Goal: Transaction & Acquisition: Purchase product/service

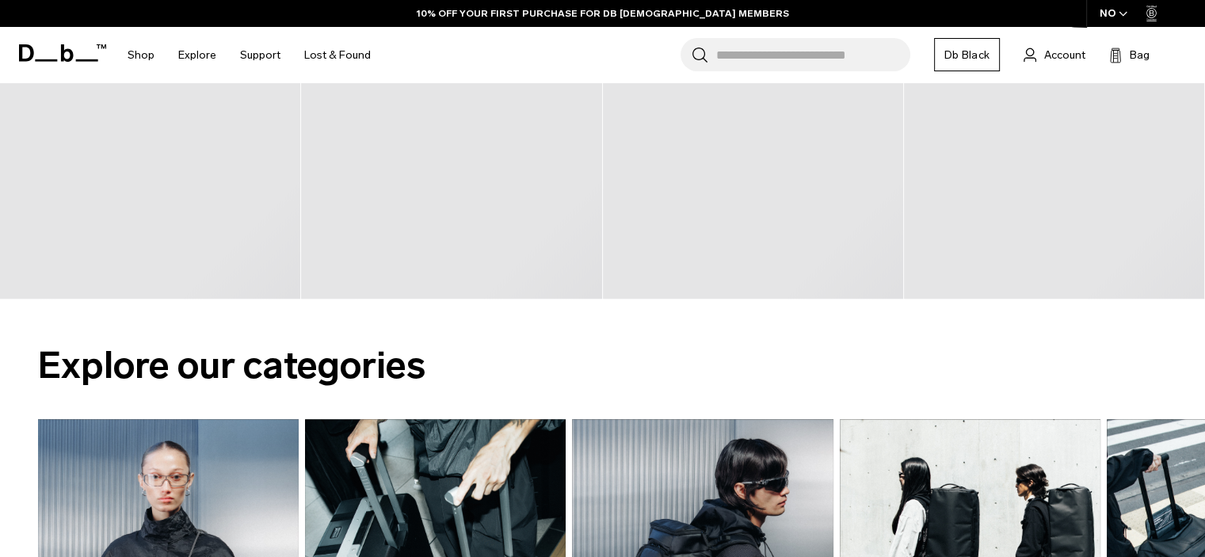
scroll to position [90, 0]
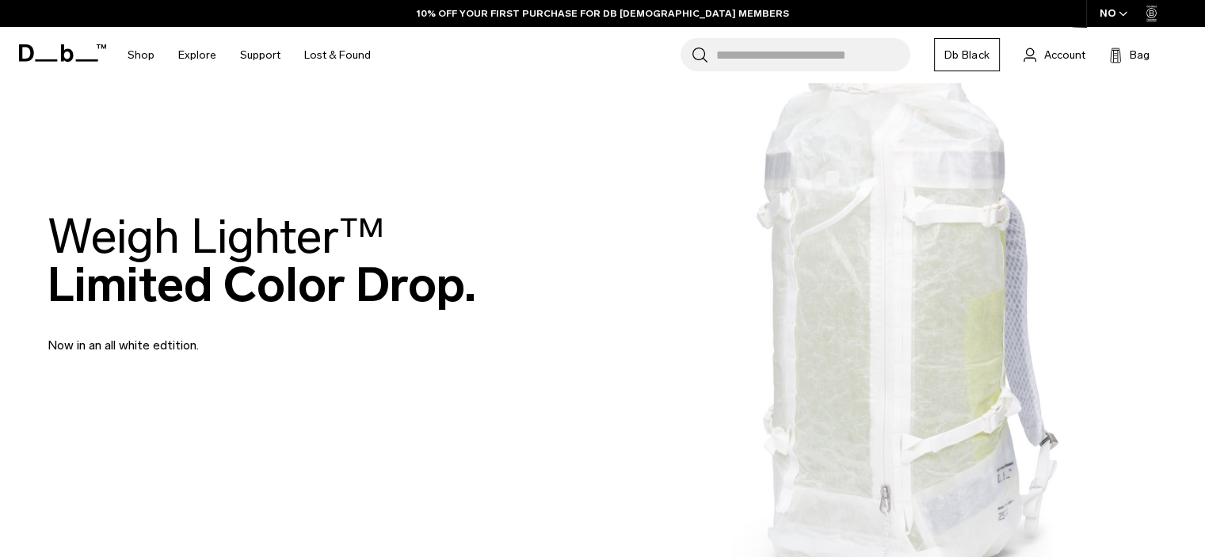
click at [1204, 31] on html "Skip to content BUY NOW, PAY LATER WITH [PERSON_NAME] 10% OFF YOUR FIRST PURCHA…" at bounding box center [602, 188] width 1205 height 557
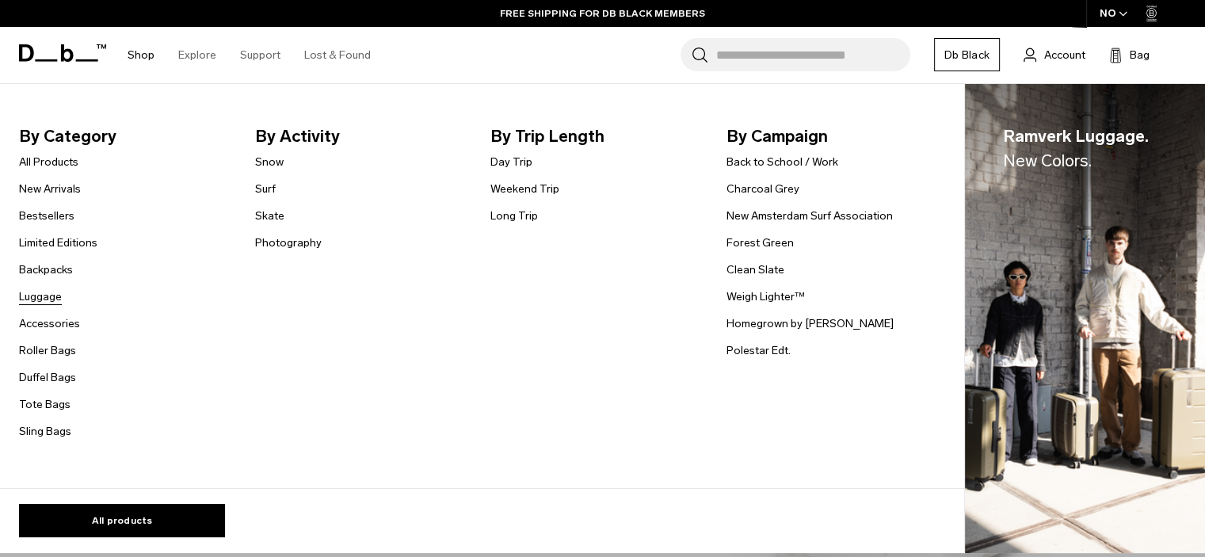
click at [54, 301] on link "Luggage" at bounding box center [40, 296] width 43 height 17
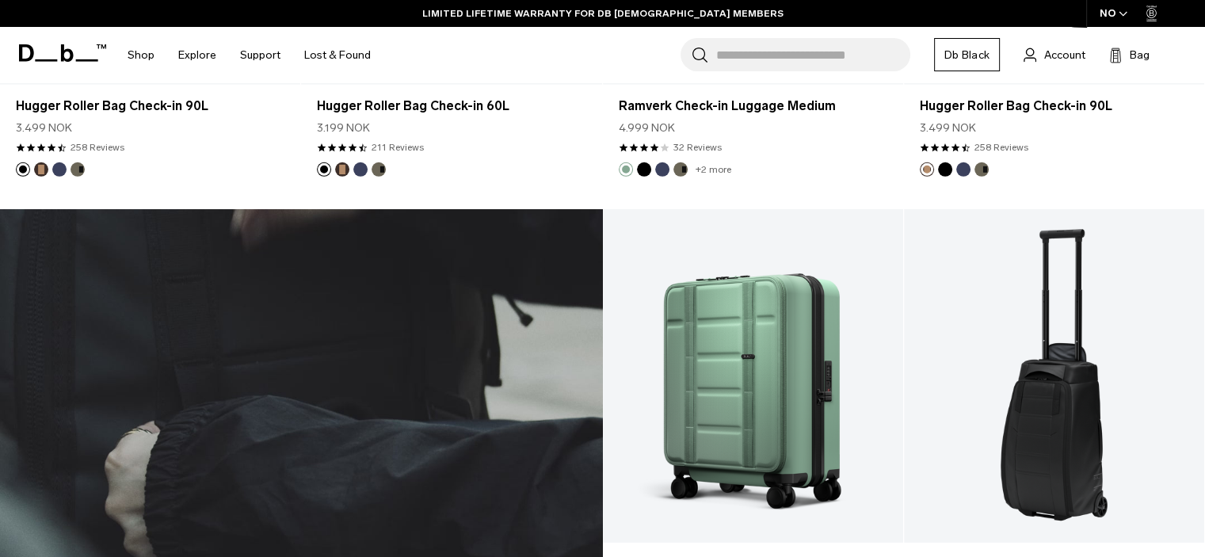
scroll to position [4830, 0]
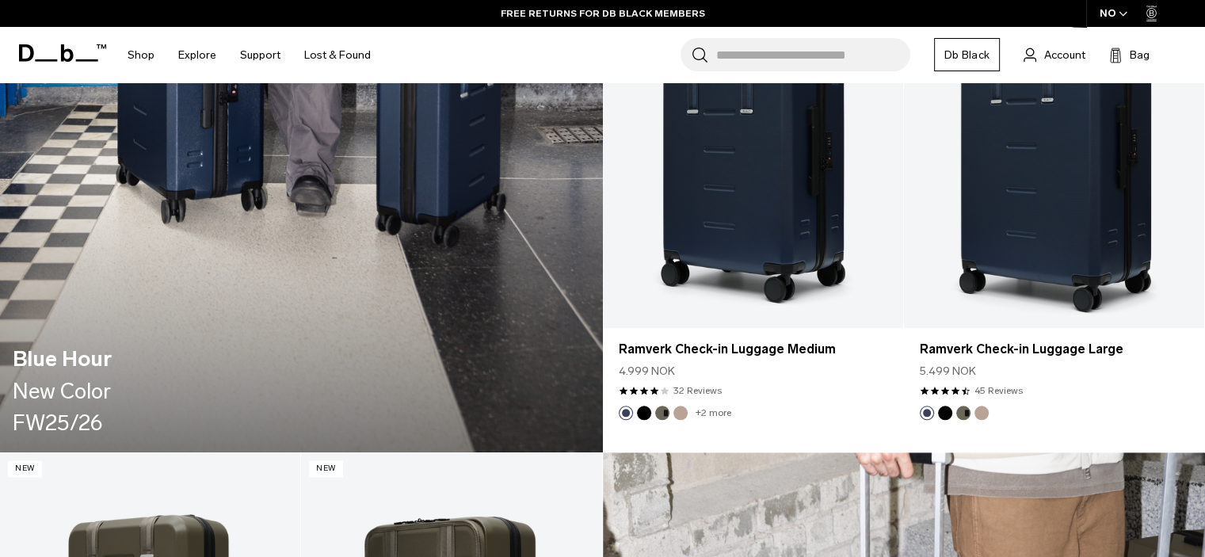
scroll to position [859, 0]
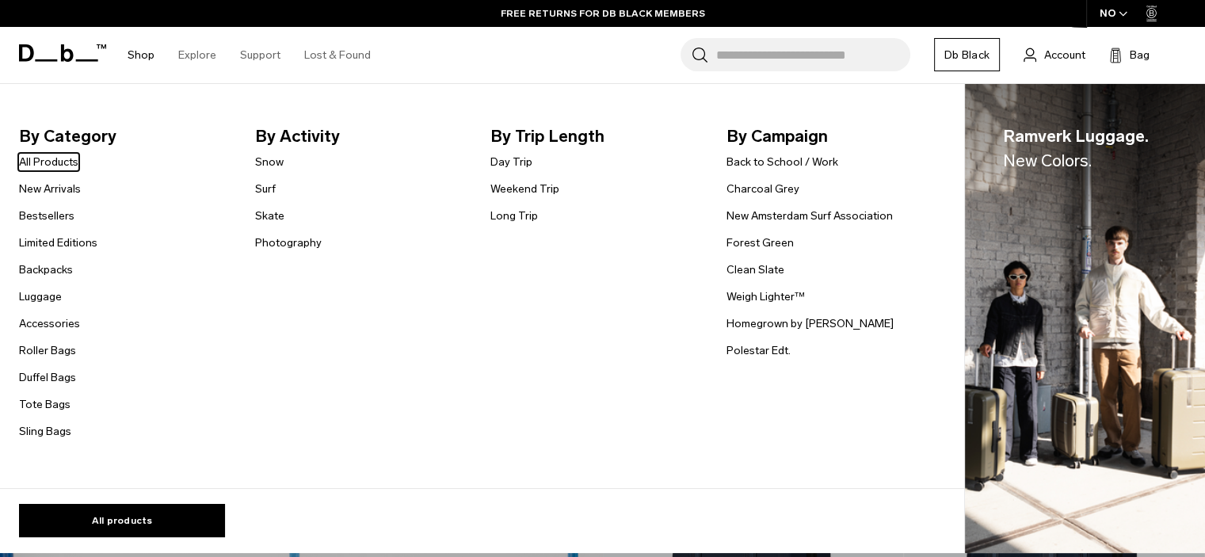
click at [131, 52] on link "Shop" at bounding box center [141, 55] width 27 height 56
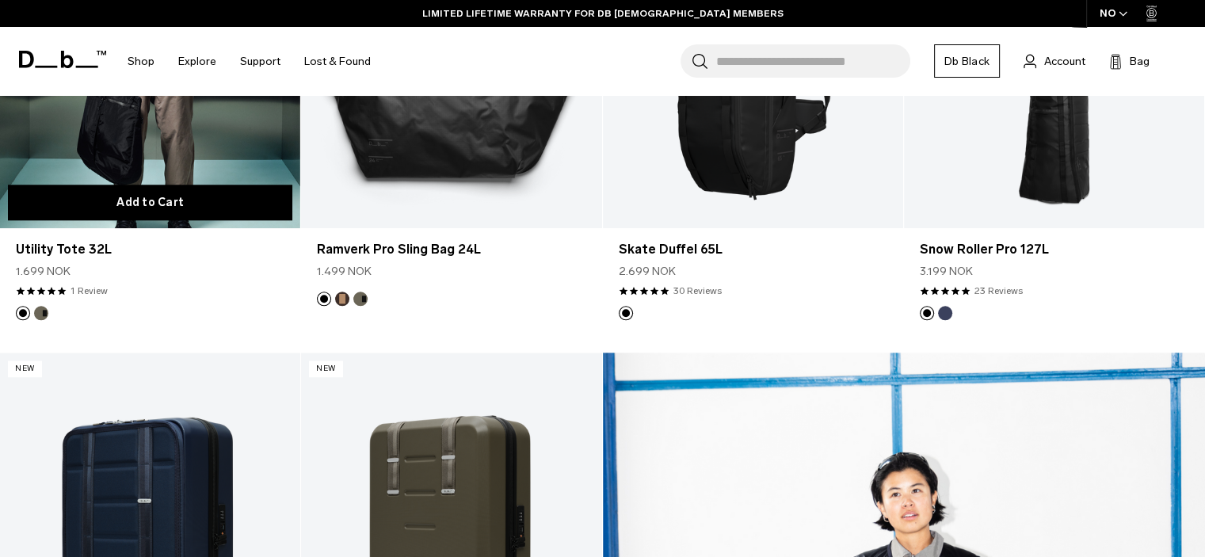
scroll to position [1375, 0]
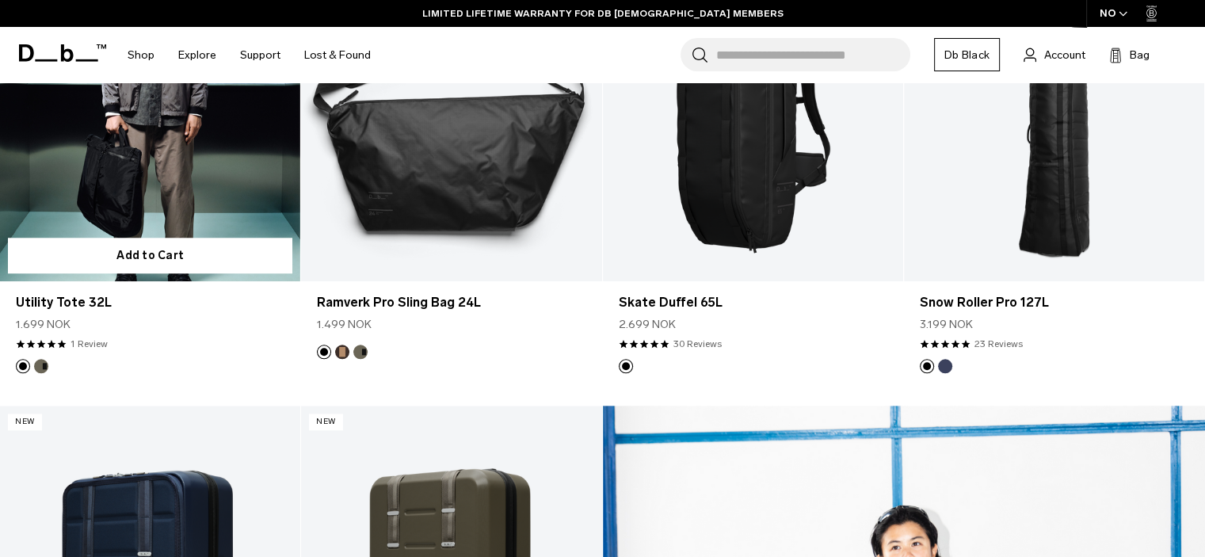
click at [44, 364] on button "Forest Green" at bounding box center [41, 366] width 14 height 14
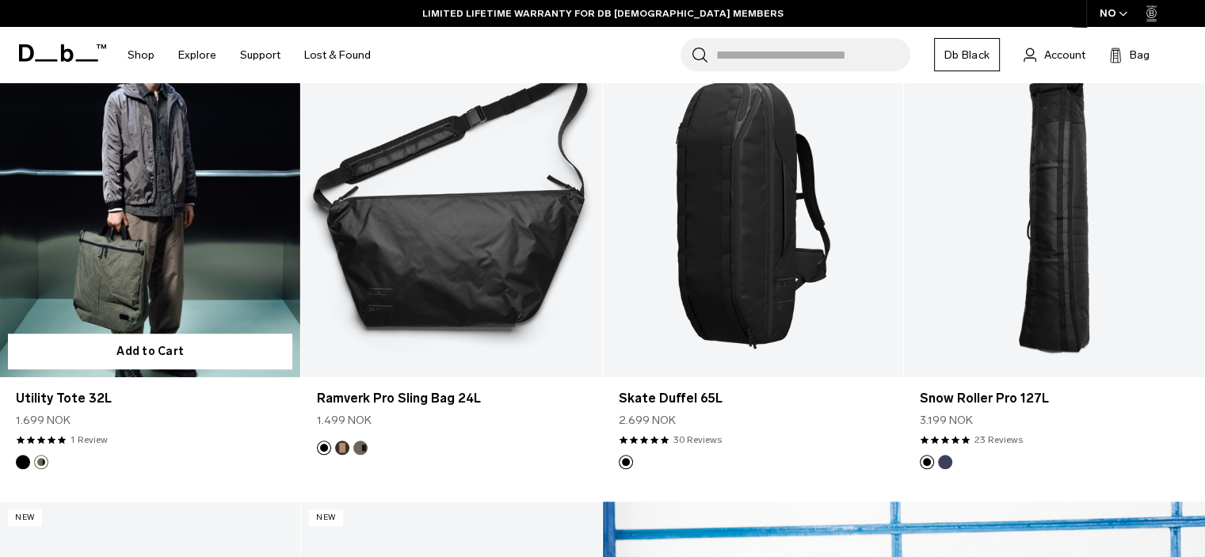
scroll to position [1271, 0]
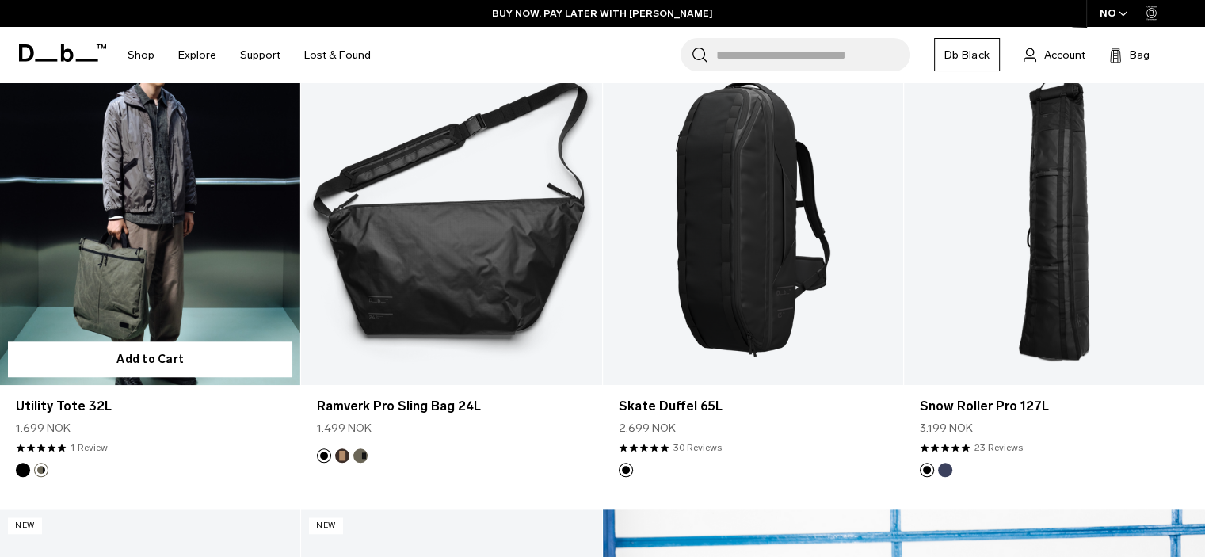
click at [179, 284] on link "Utility Tote 32L Forest Green" at bounding box center [150, 217] width 300 height 333
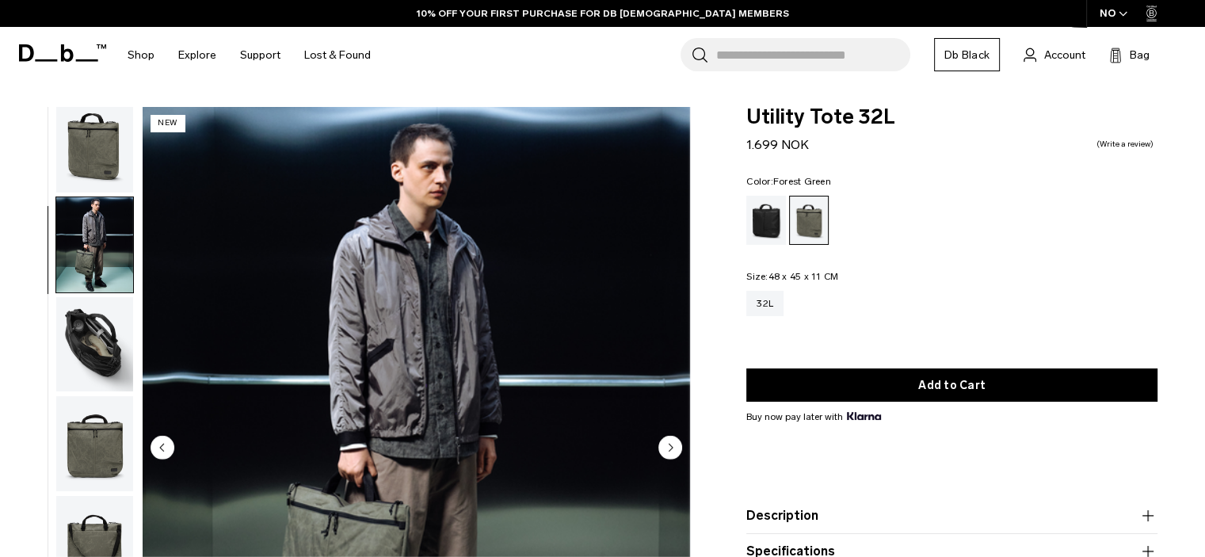
click at [98, 343] on img "button" at bounding box center [94, 344] width 77 height 95
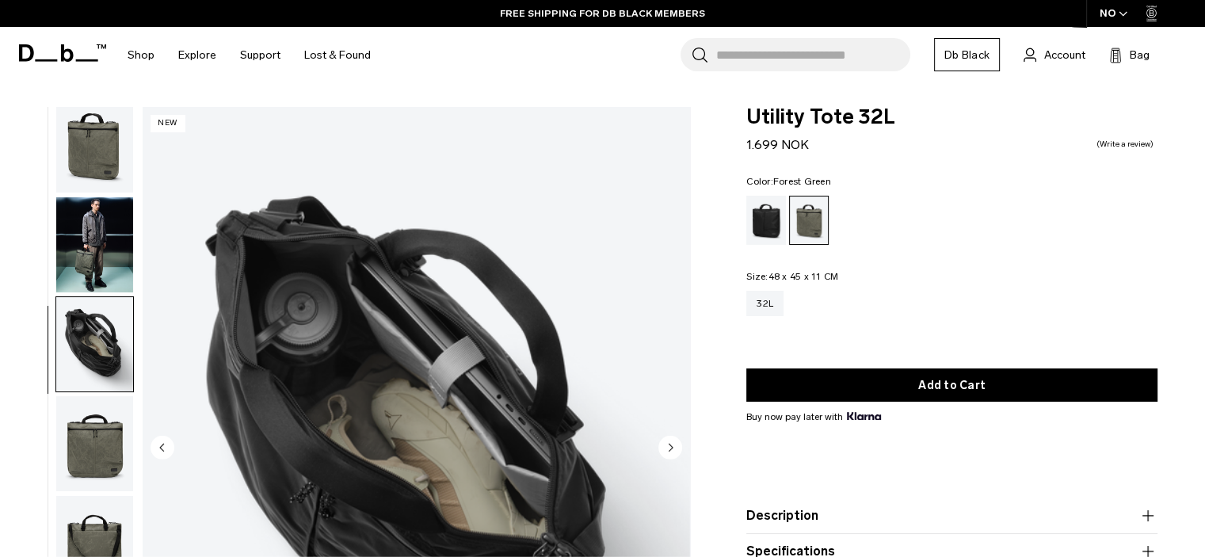
click at [109, 434] on img "button" at bounding box center [94, 443] width 77 height 95
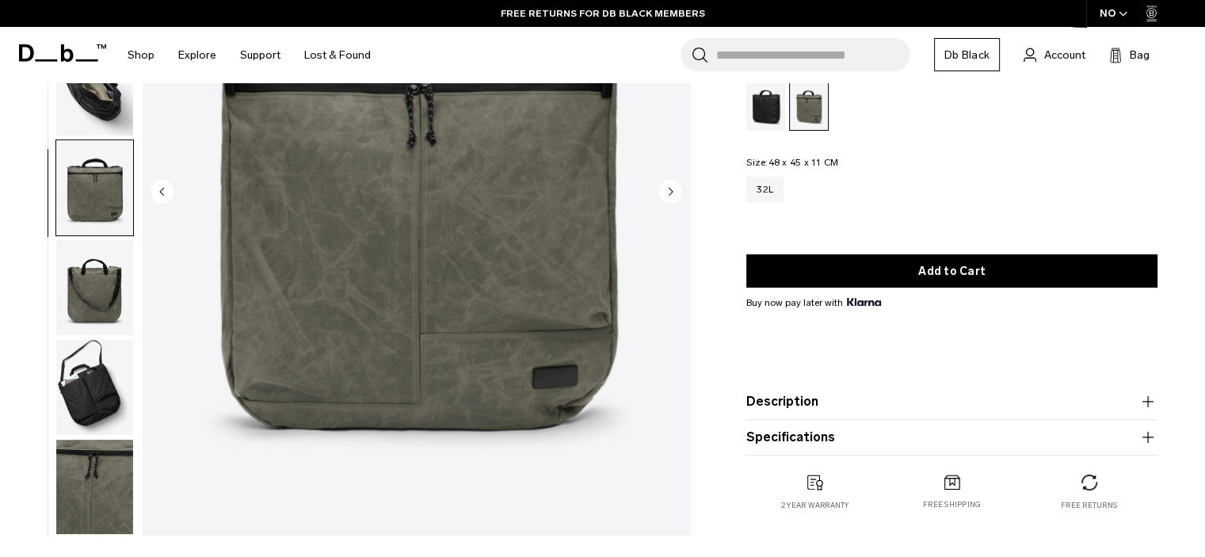
scroll to position [249, 0]
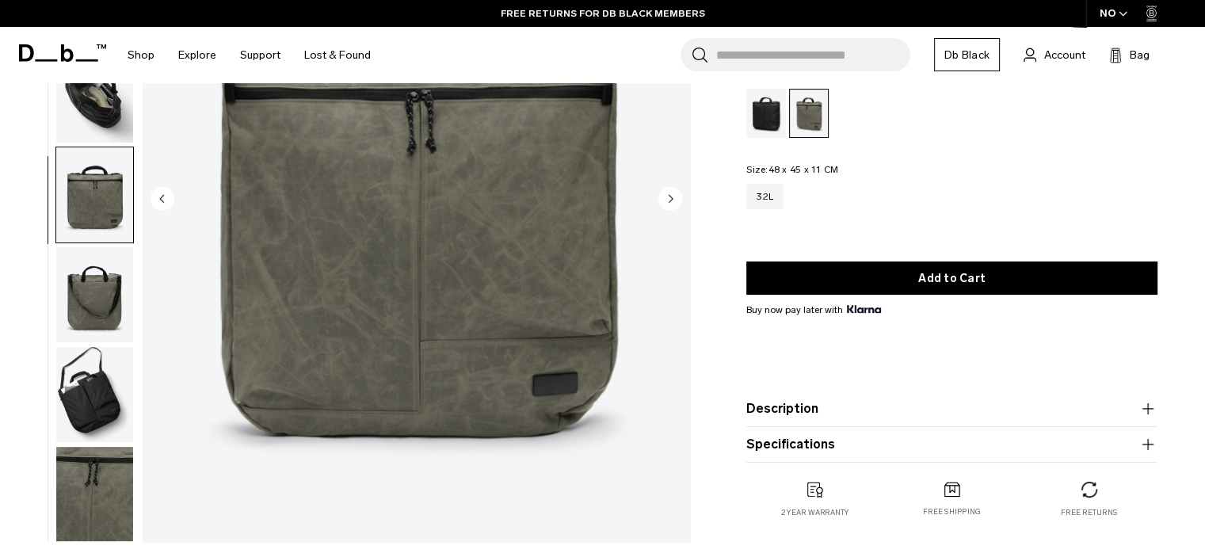
click at [776, 416] on button "Description" at bounding box center [951, 408] width 411 height 19
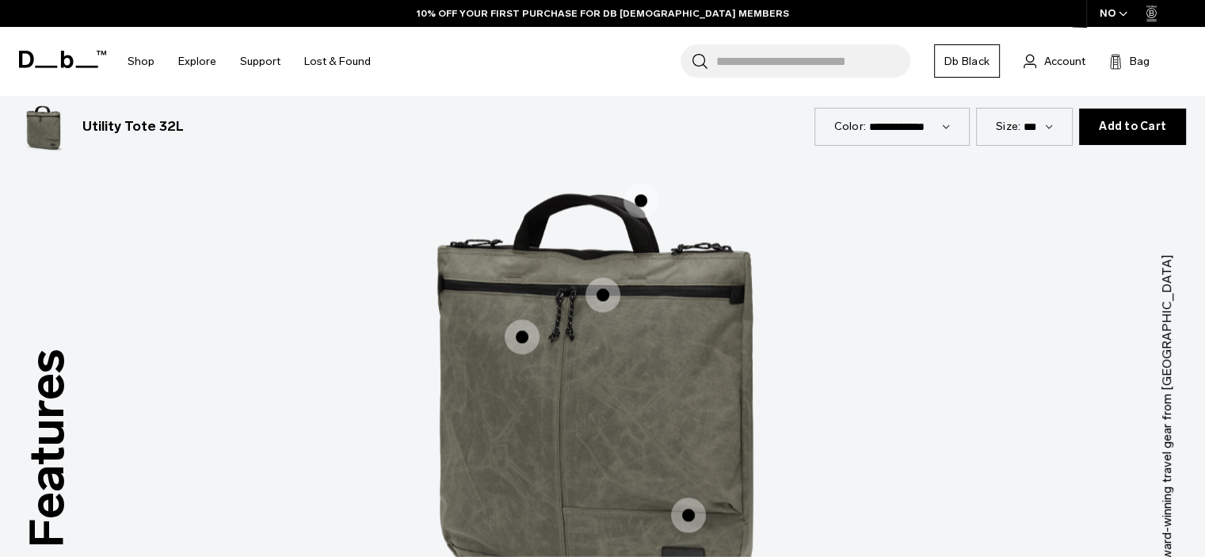
scroll to position [2016, 0]
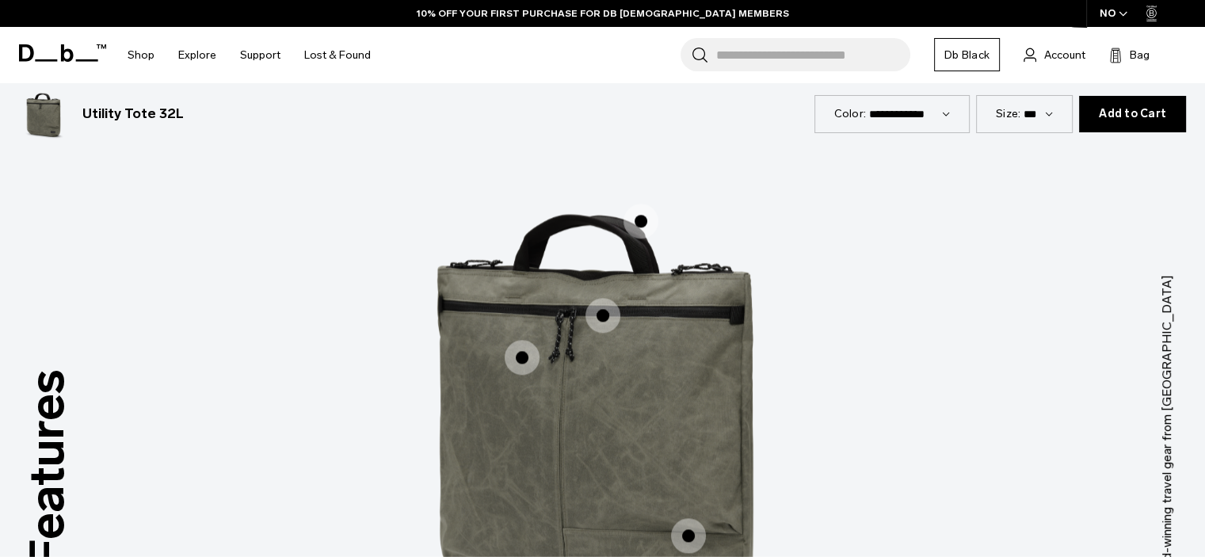
click at [602, 312] on span "1 / 3" at bounding box center [602, 315] width 35 height 35
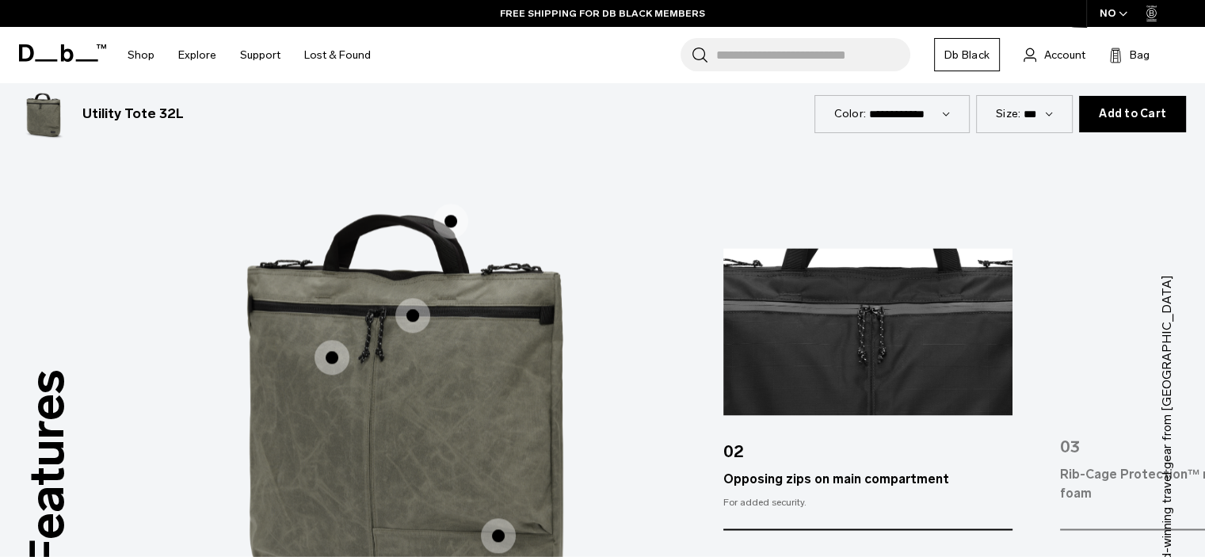
click at [330, 354] on span "1 / 3" at bounding box center [331, 357] width 35 height 35
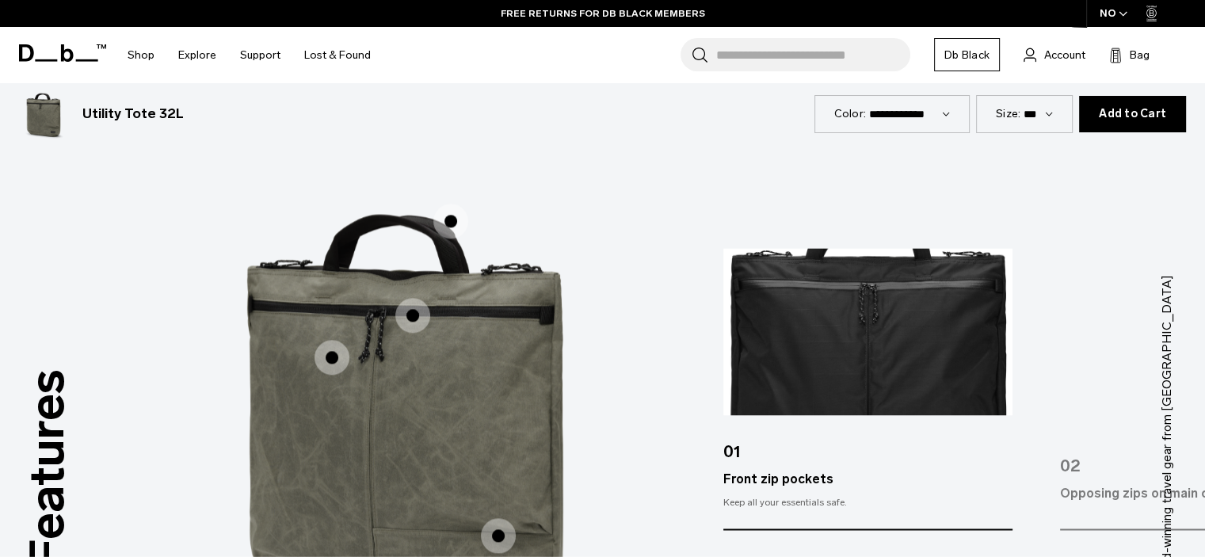
click at [455, 214] on span "1 / 3" at bounding box center [450, 221] width 35 height 35
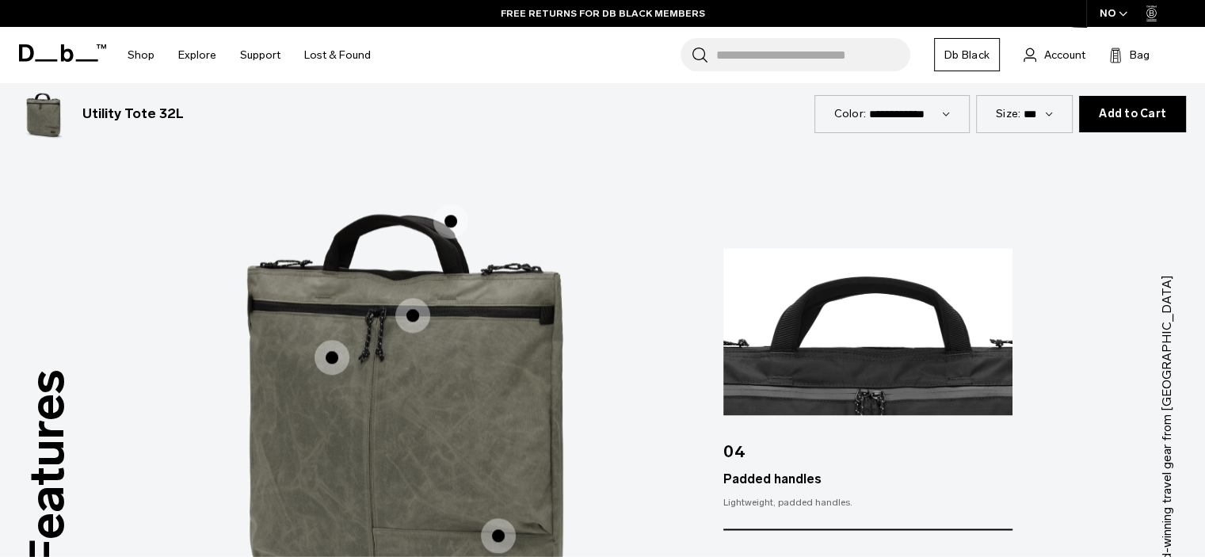
click at [508, 540] on span "1 / 3" at bounding box center [498, 535] width 35 height 35
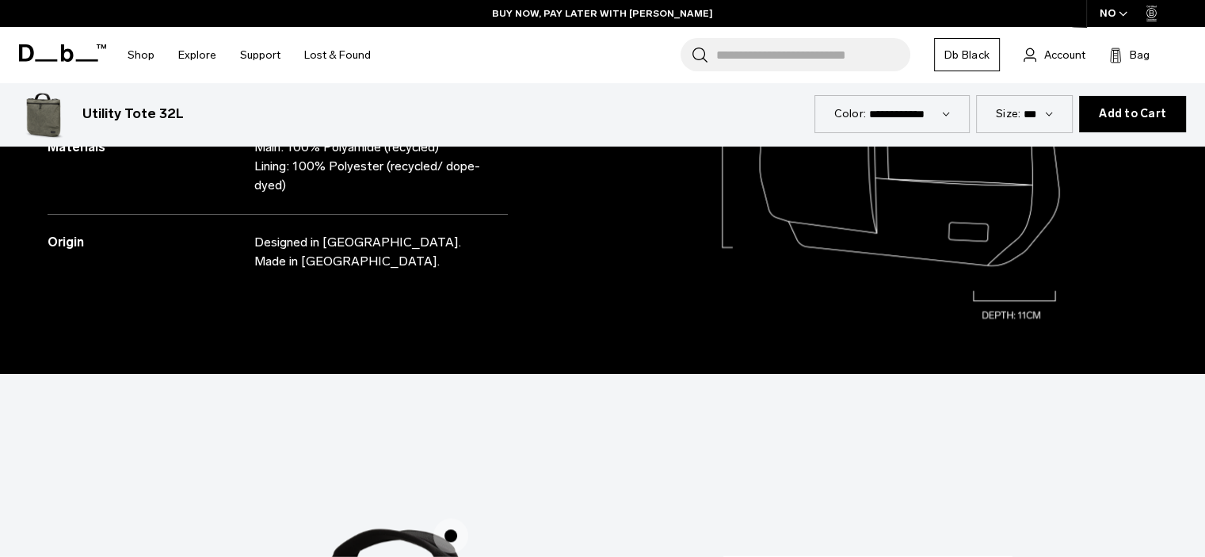
scroll to position [493, 0]
